Goal: Transaction & Acquisition: Purchase product/service

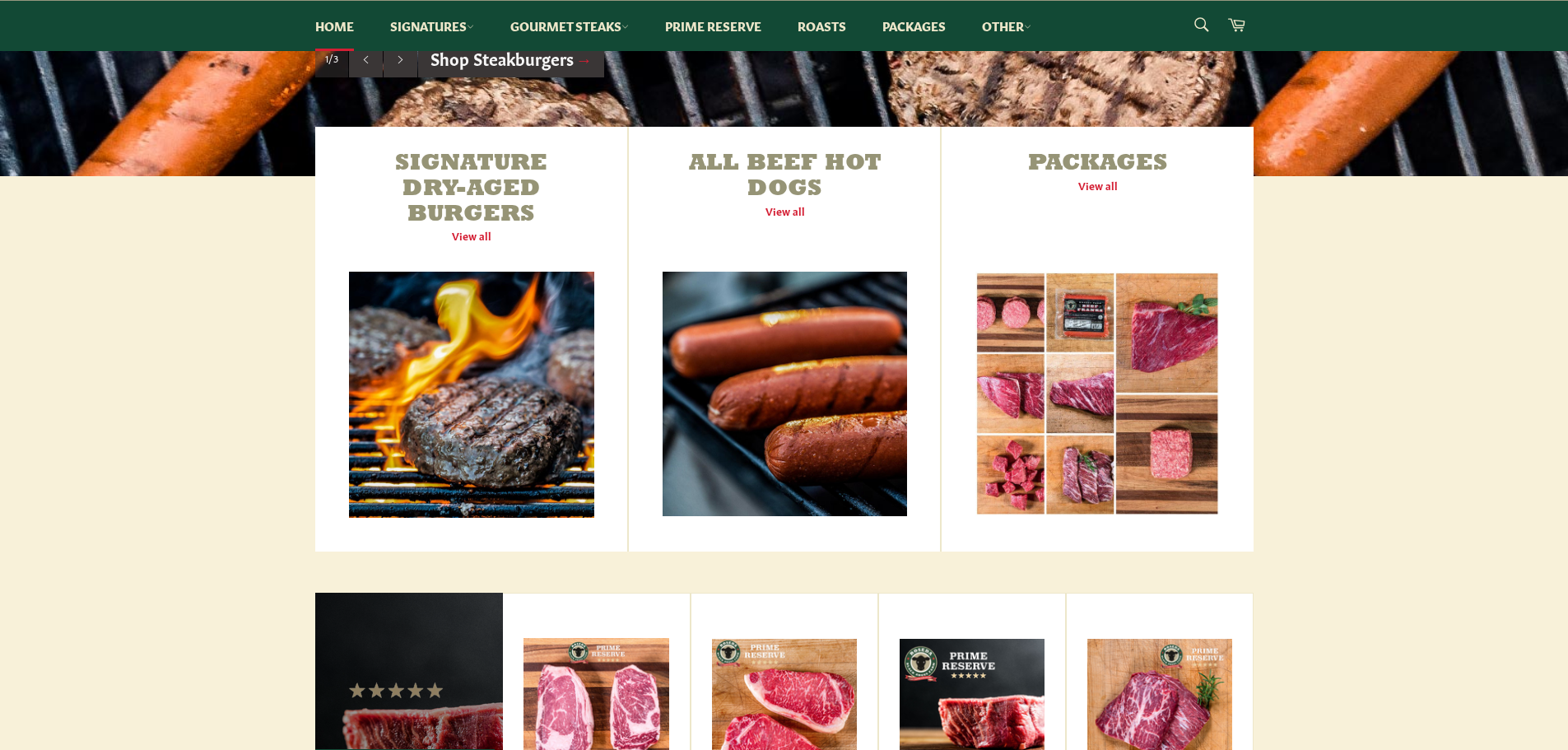
scroll to position [532, 0]
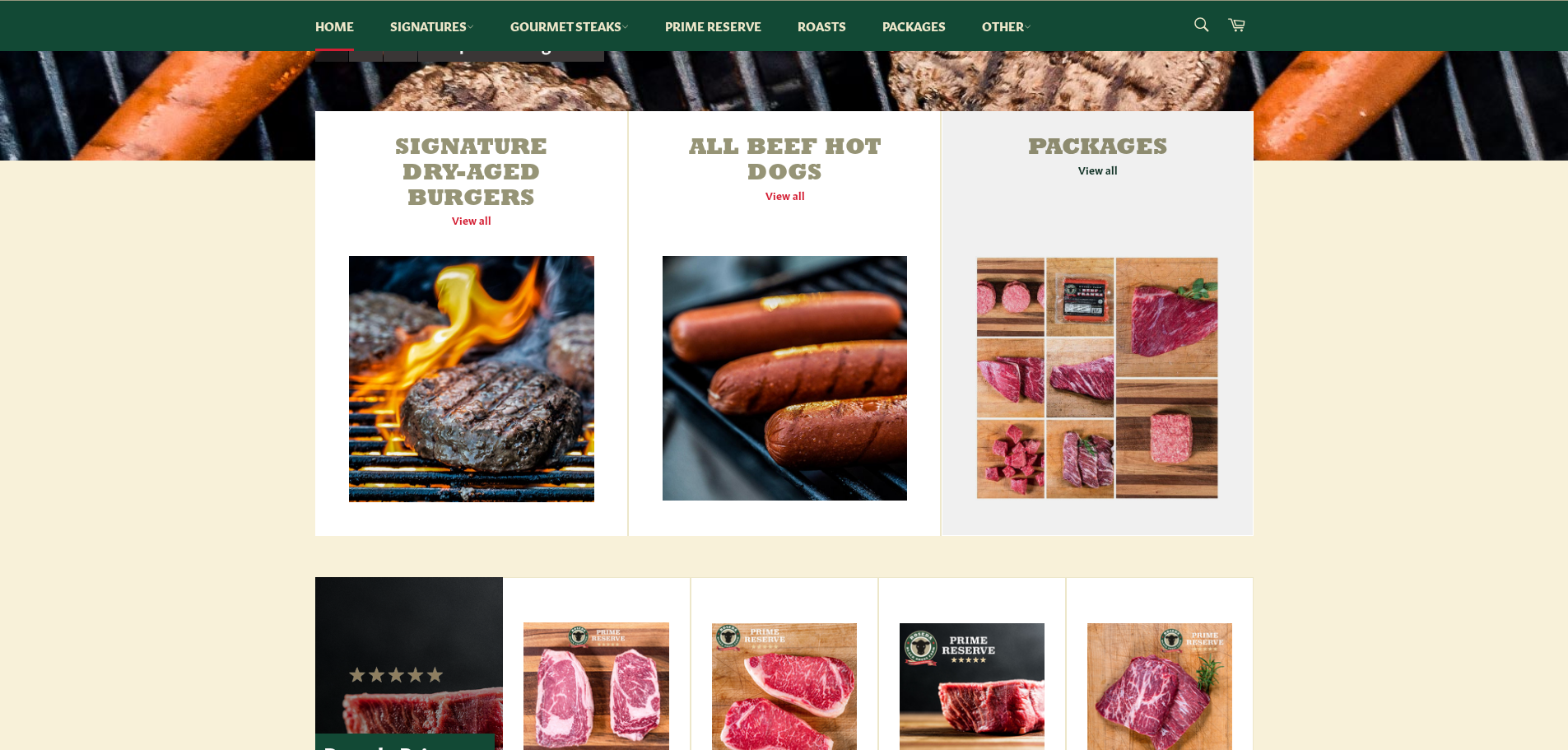
click at [1098, 180] on link "Packages View all" at bounding box center [1098, 323] width 311 height 425
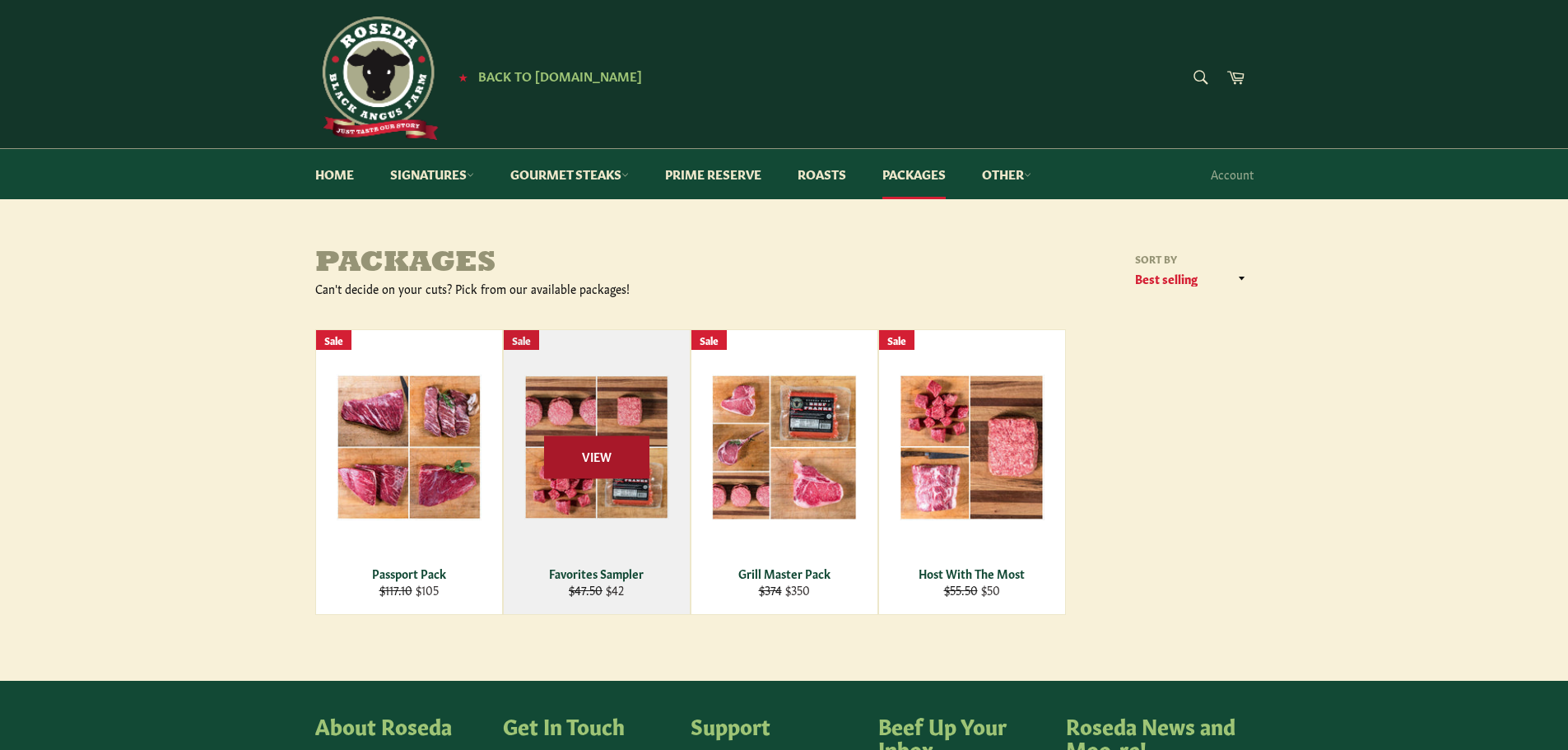
click at [587, 467] on span "View" at bounding box center [597, 457] width 106 height 42
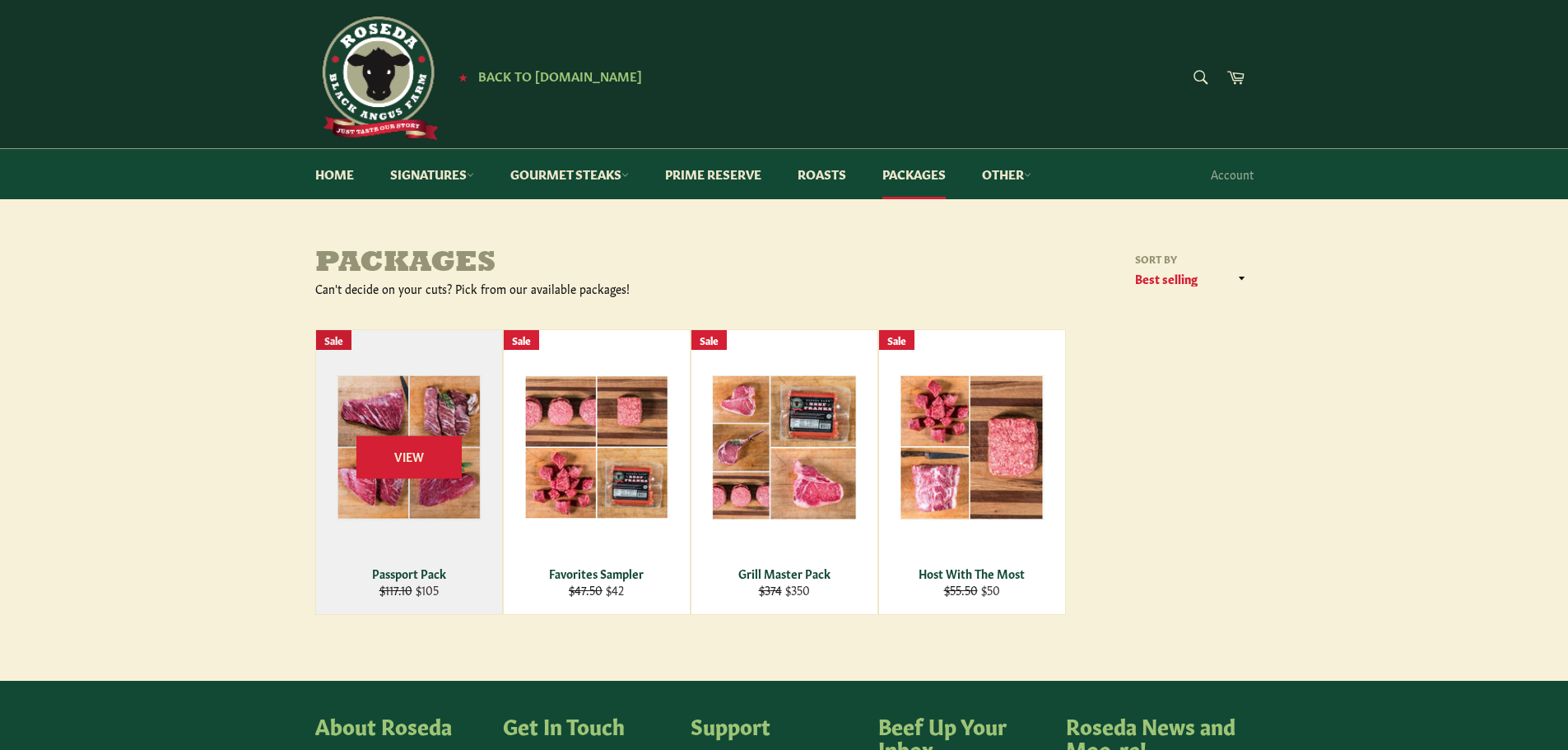
click at [387, 506] on div "View" at bounding box center [408, 472] width 186 height 284
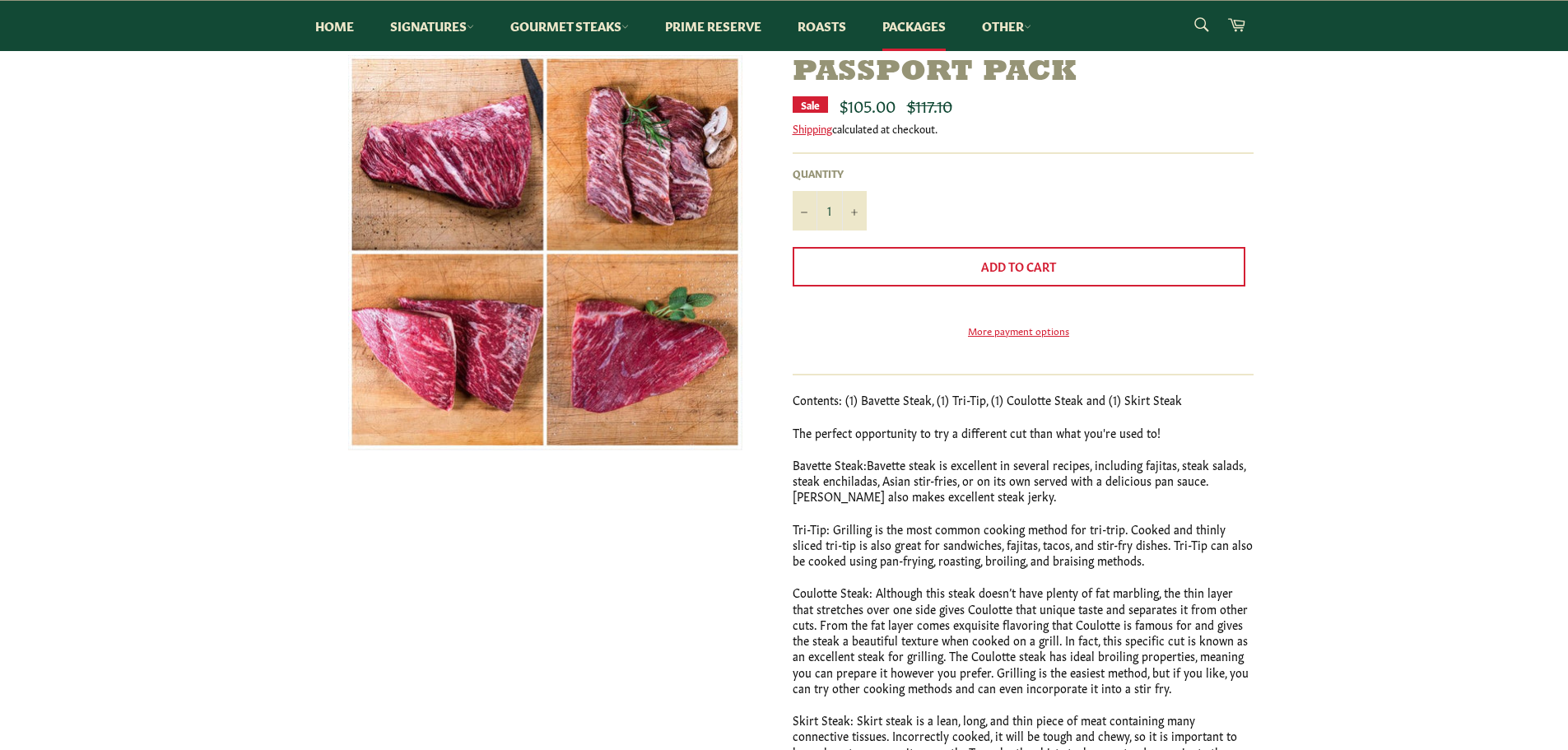
scroll to position [164, 0]
